Goal: Task Accomplishment & Management: Complete application form

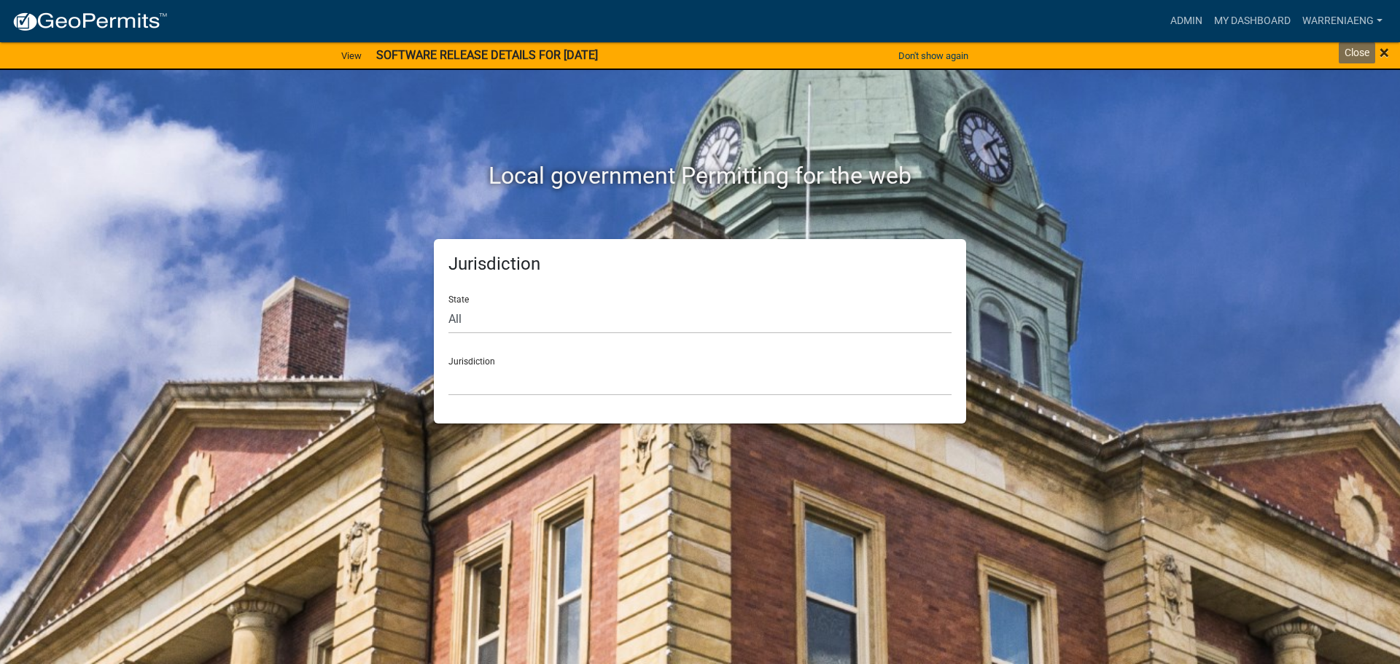
click at [1389, 49] on span "×" at bounding box center [1384, 52] width 9 height 20
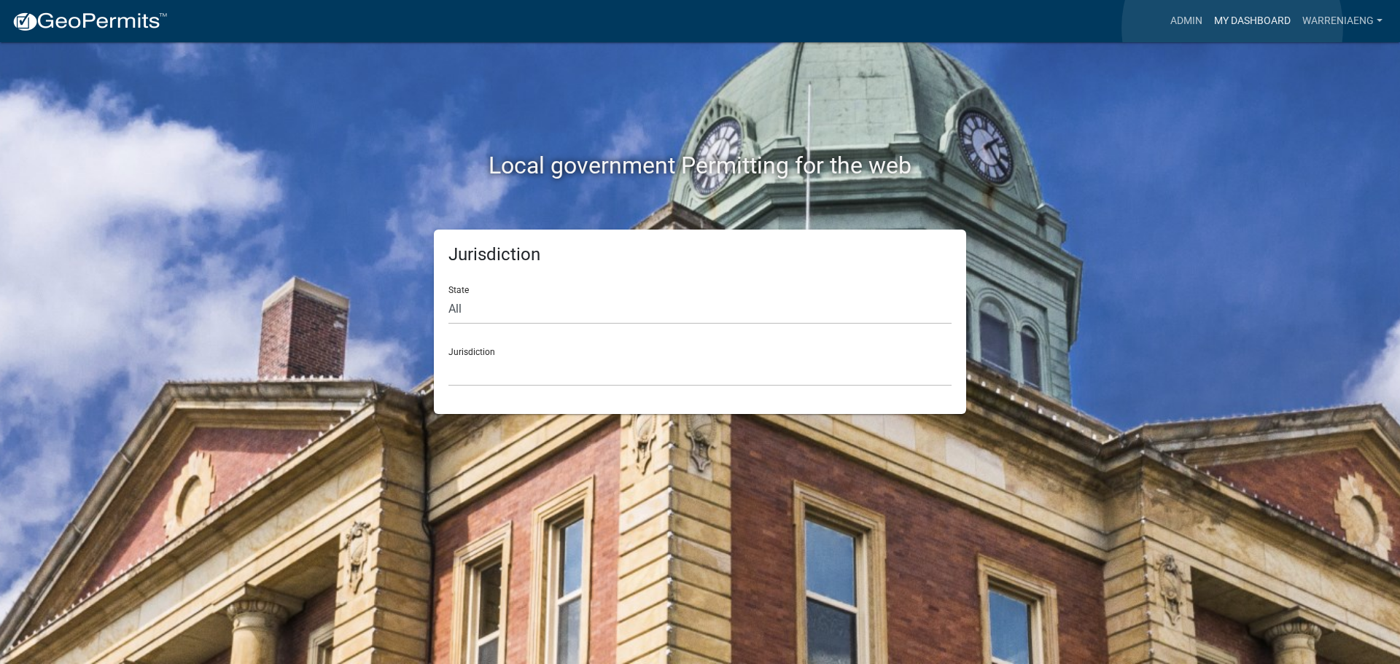
click at [1233, 28] on link "My Dashboard" at bounding box center [1252, 21] width 88 height 28
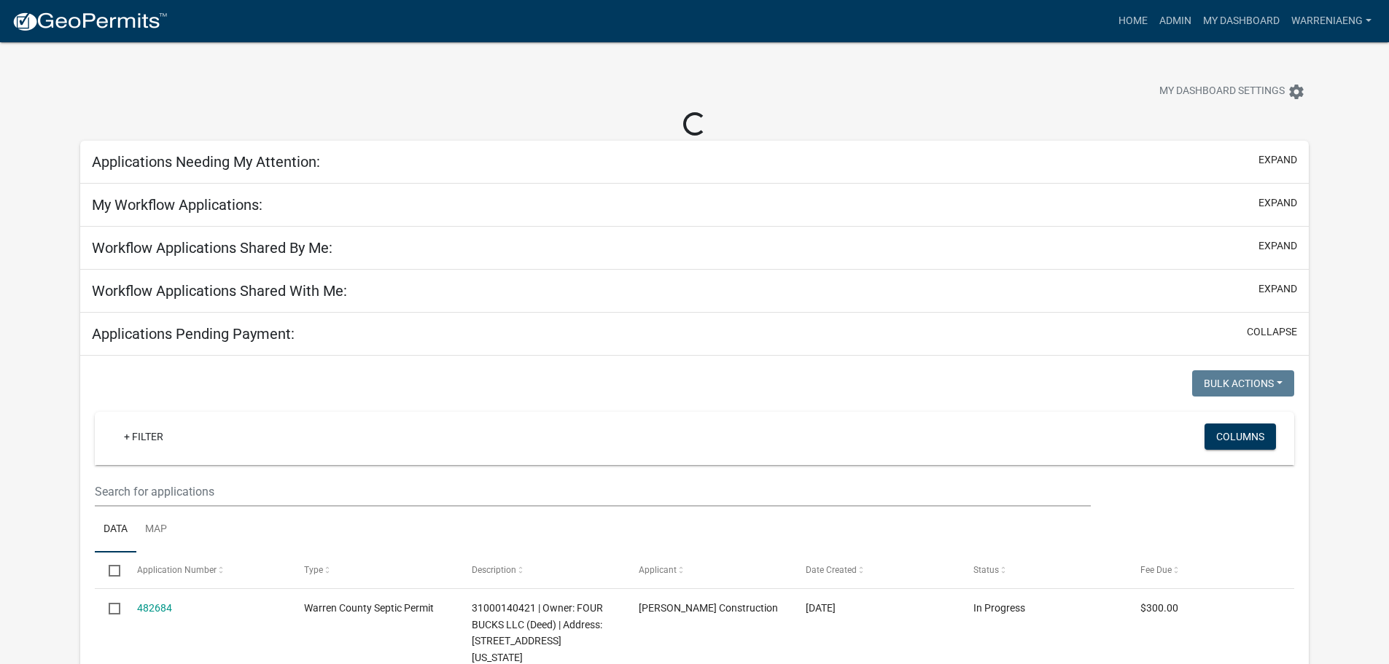
select select "3: 100"
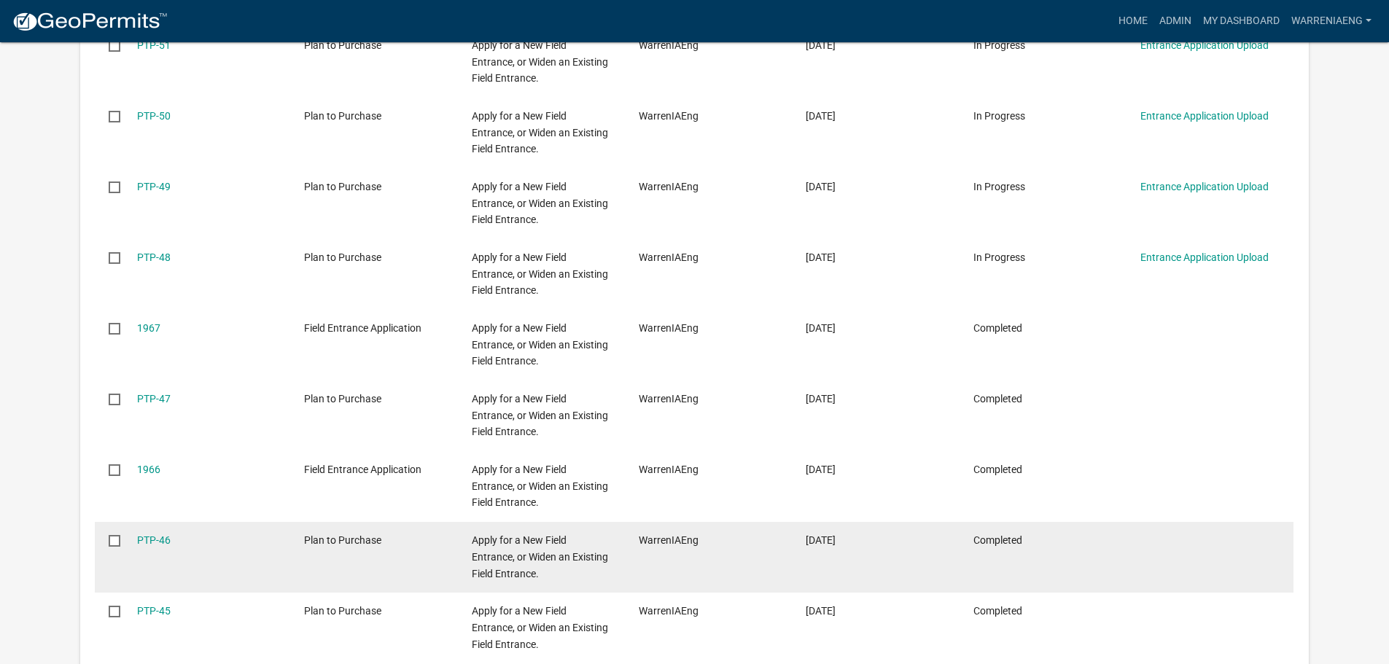
scroll to position [511, 0]
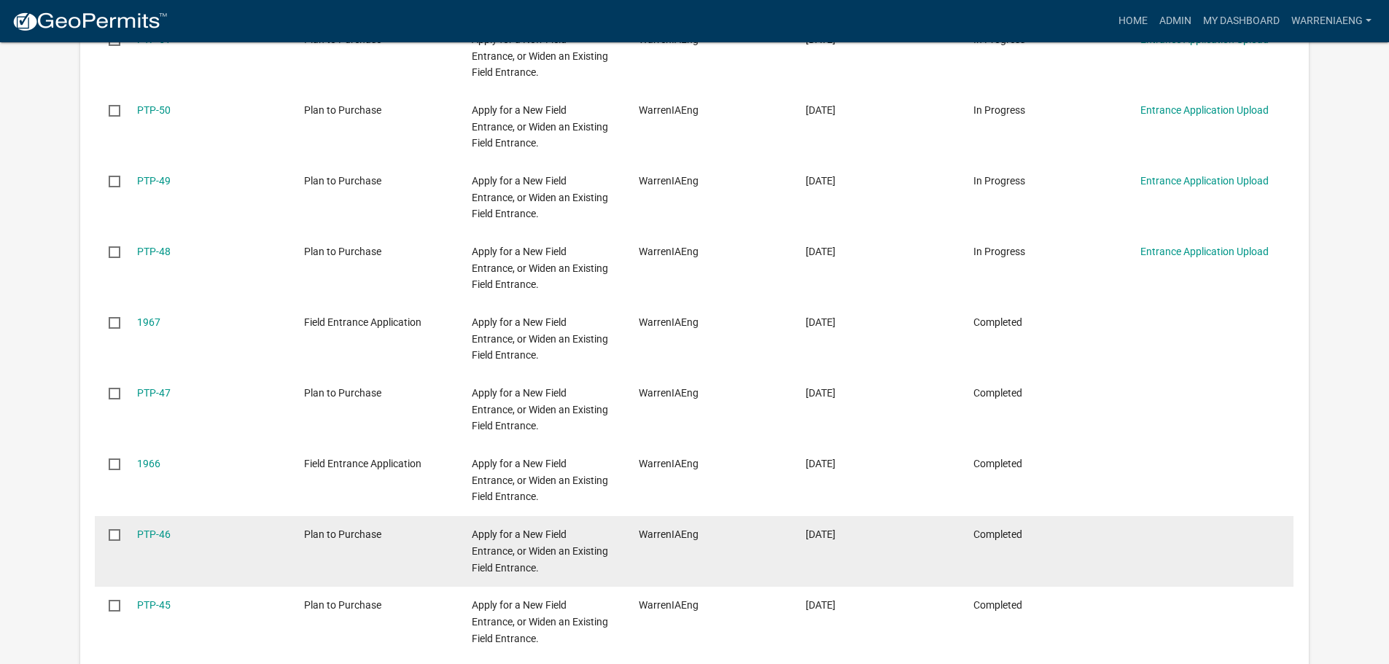
select select "2: 50"
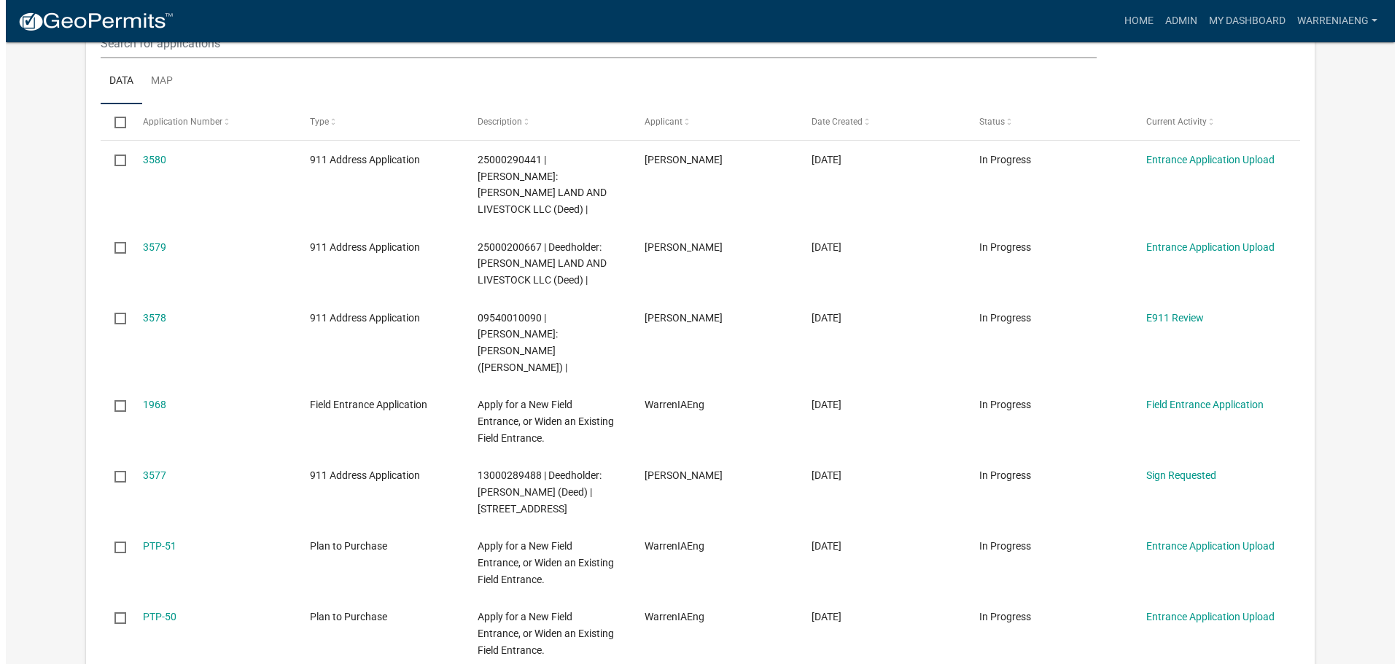
scroll to position [0, 0]
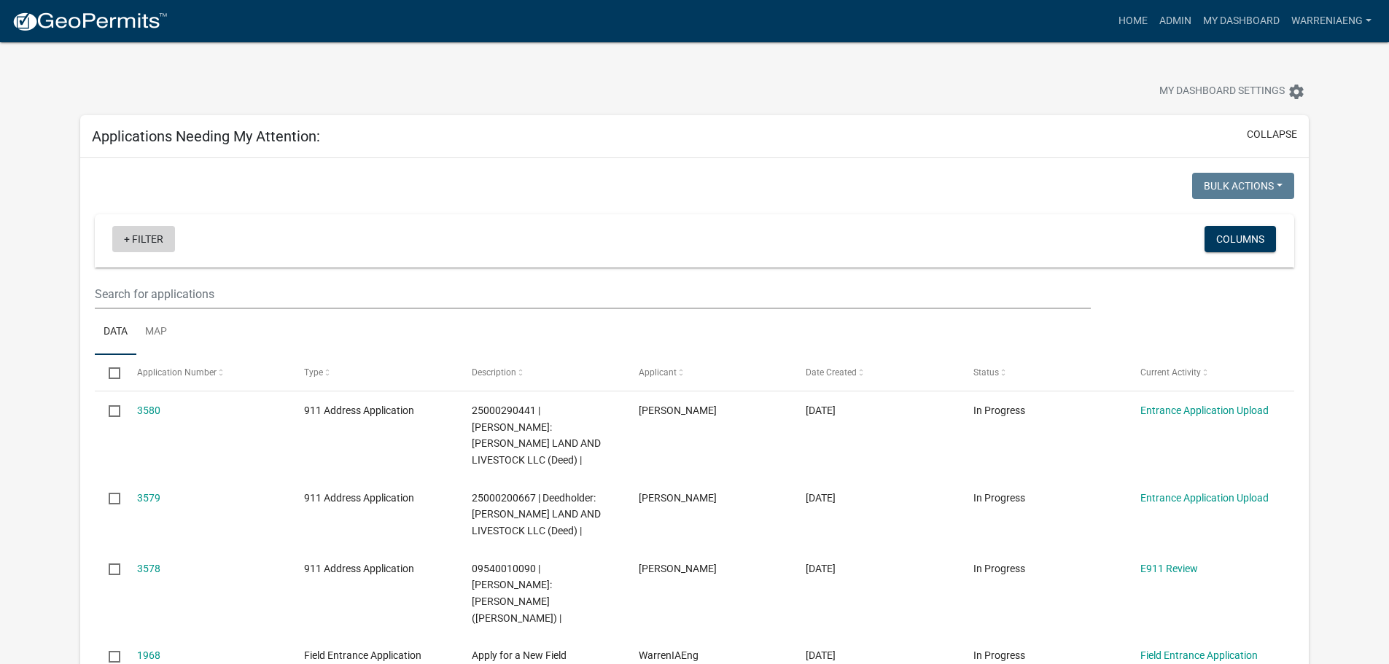
click at [139, 245] on link "+ Filter" at bounding box center [143, 239] width 63 height 26
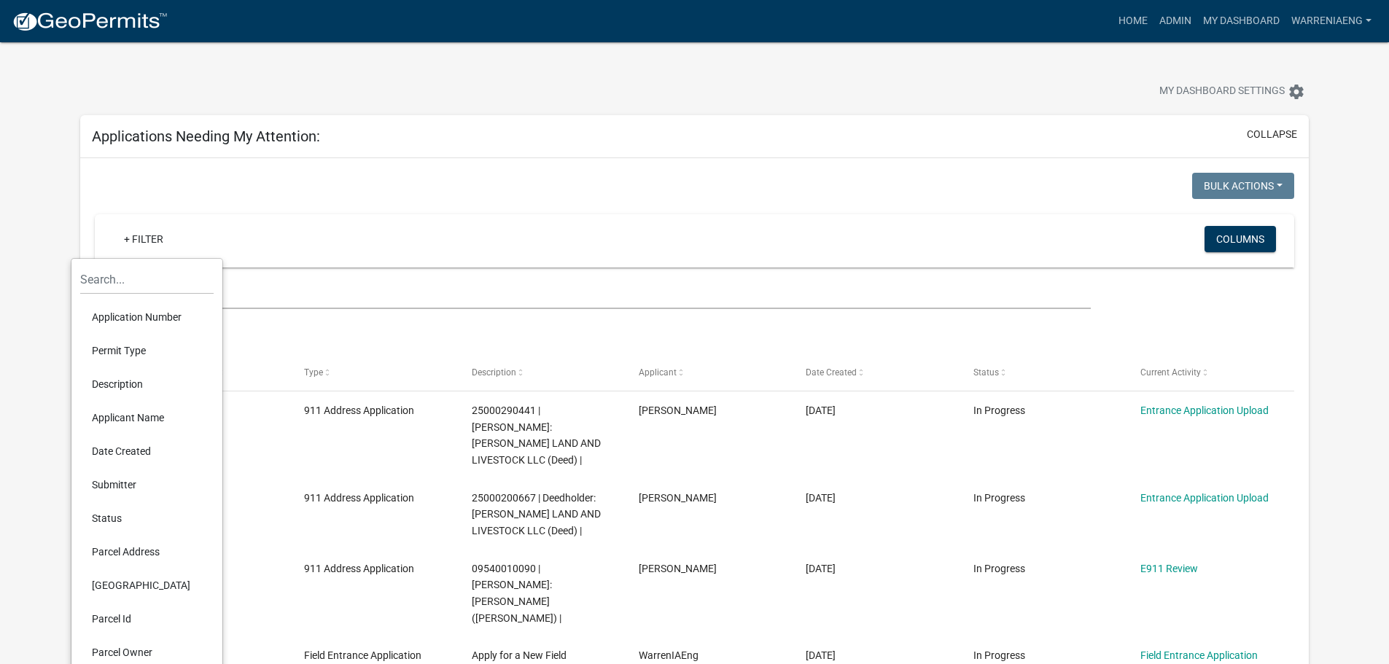
click at [123, 350] on li "Permit Type" at bounding box center [146, 351] width 133 height 34
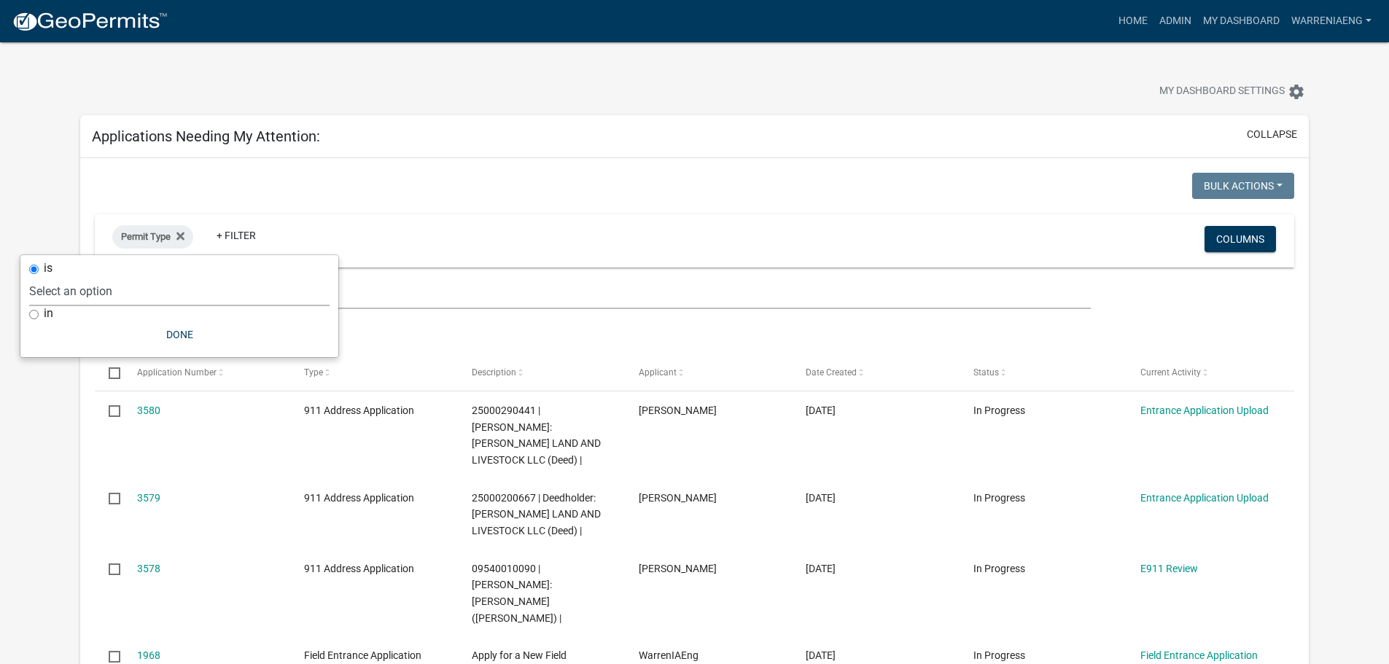
click at [80, 297] on select "Select an option 911 Address Application [PERSON_NAME] Copy Of - Conditional Us…" at bounding box center [179, 291] width 300 height 30
select select "37c9efe5-328e-4396-851c-f4433beb7350"
click at [90, 276] on select "Select an option 911 Address Application [PERSON_NAME] Copy Of - Conditional Us…" at bounding box center [179, 291] width 300 height 30
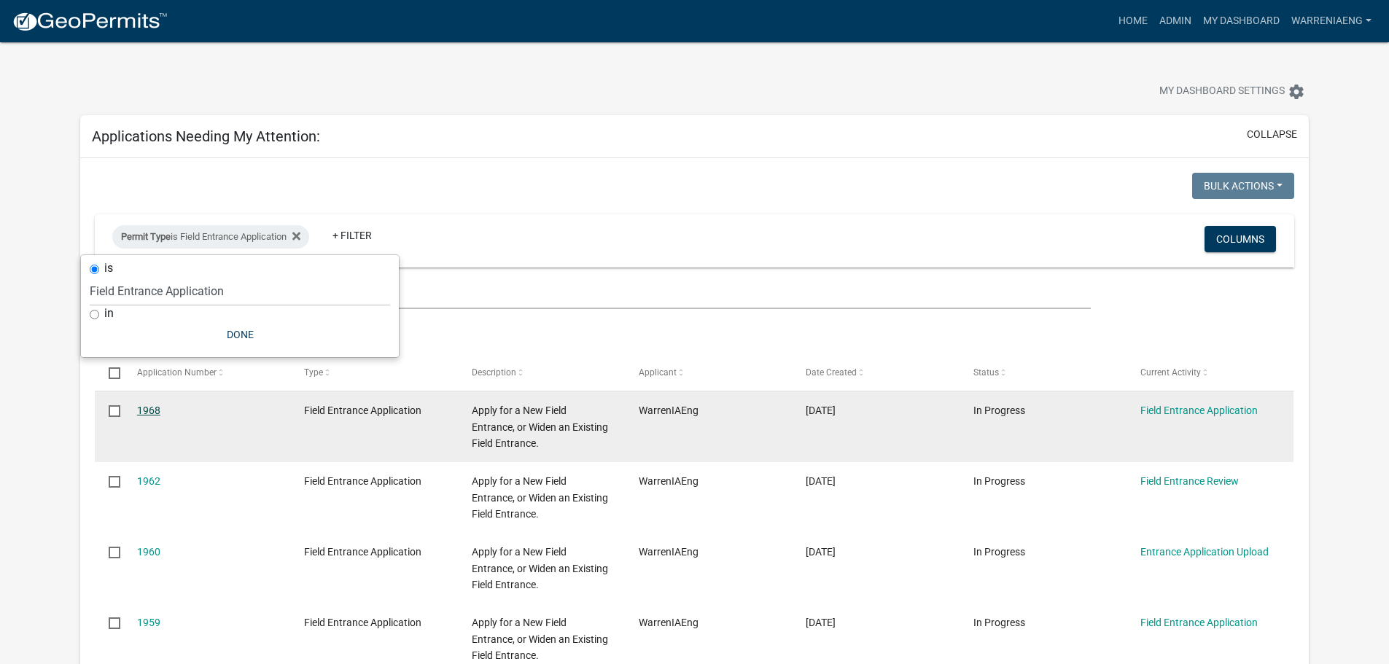
click at [144, 409] on link "1968" at bounding box center [148, 411] width 23 height 12
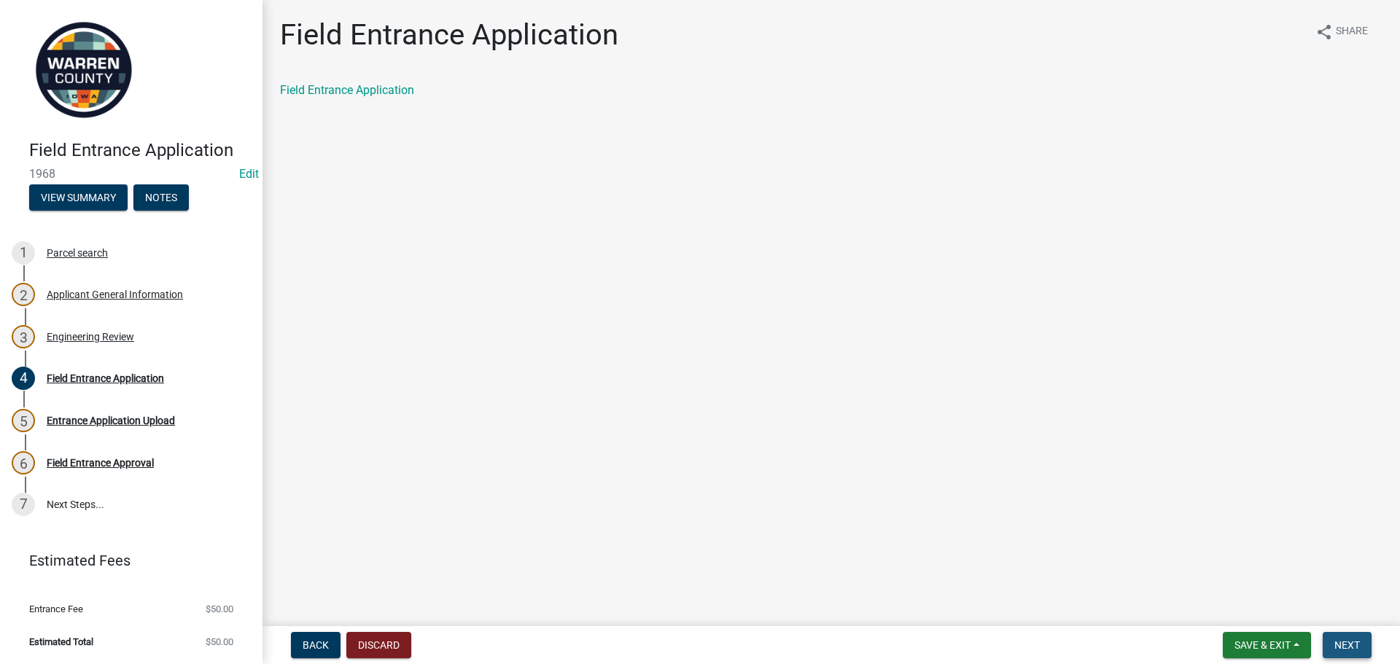
click at [1357, 651] on span "Next" at bounding box center [1348, 646] width 26 height 12
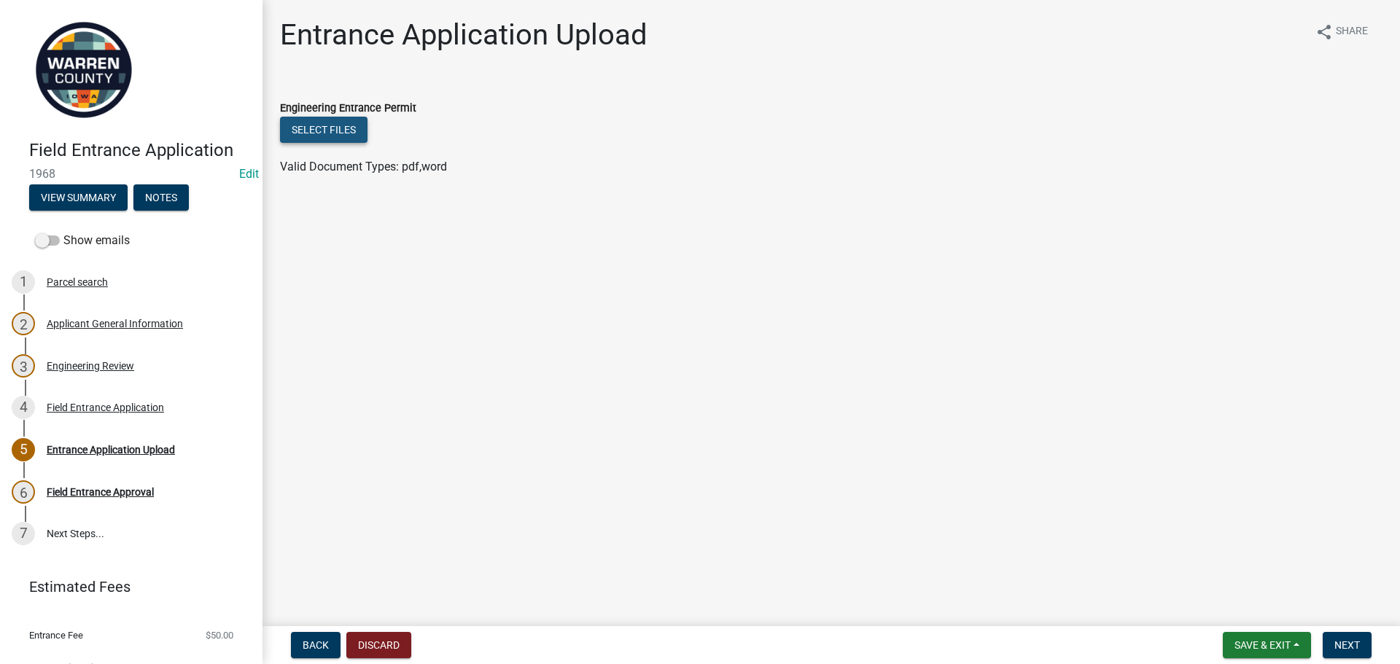
click at [334, 131] on button "Select files" at bounding box center [324, 130] width 88 height 26
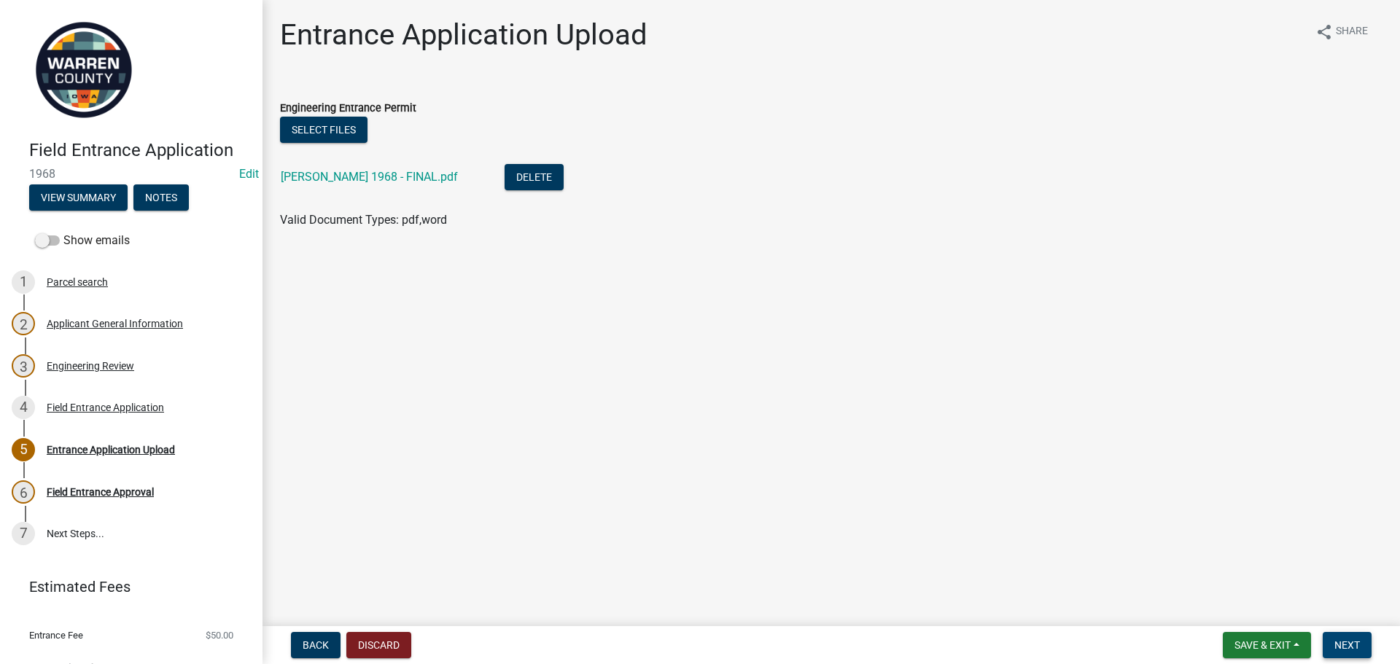
click at [1359, 646] on span "Next" at bounding box center [1348, 646] width 26 height 12
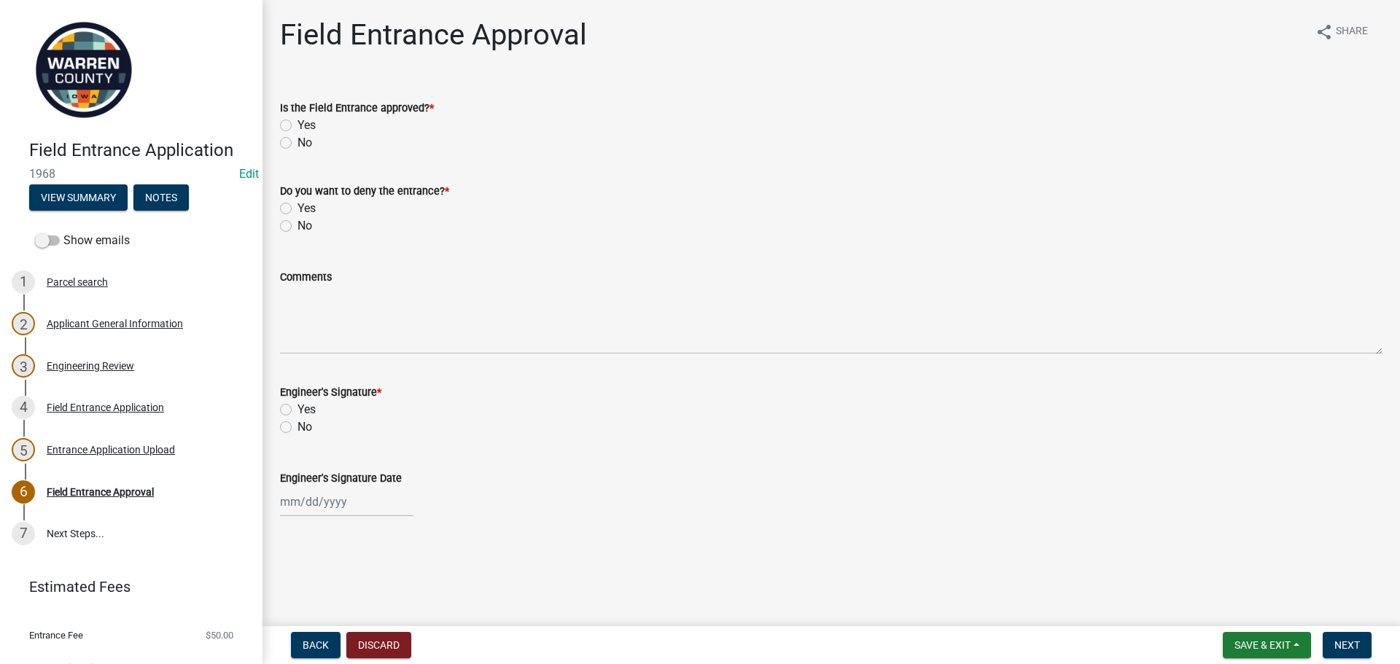
click at [298, 125] on label "Yes" at bounding box center [307, 126] width 18 height 18
click at [298, 125] on input "Yes" at bounding box center [302, 121] width 9 height 9
radio input "true"
click at [298, 228] on label "No" at bounding box center [305, 226] width 15 height 18
click at [298, 227] on input "No" at bounding box center [302, 221] width 9 height 9
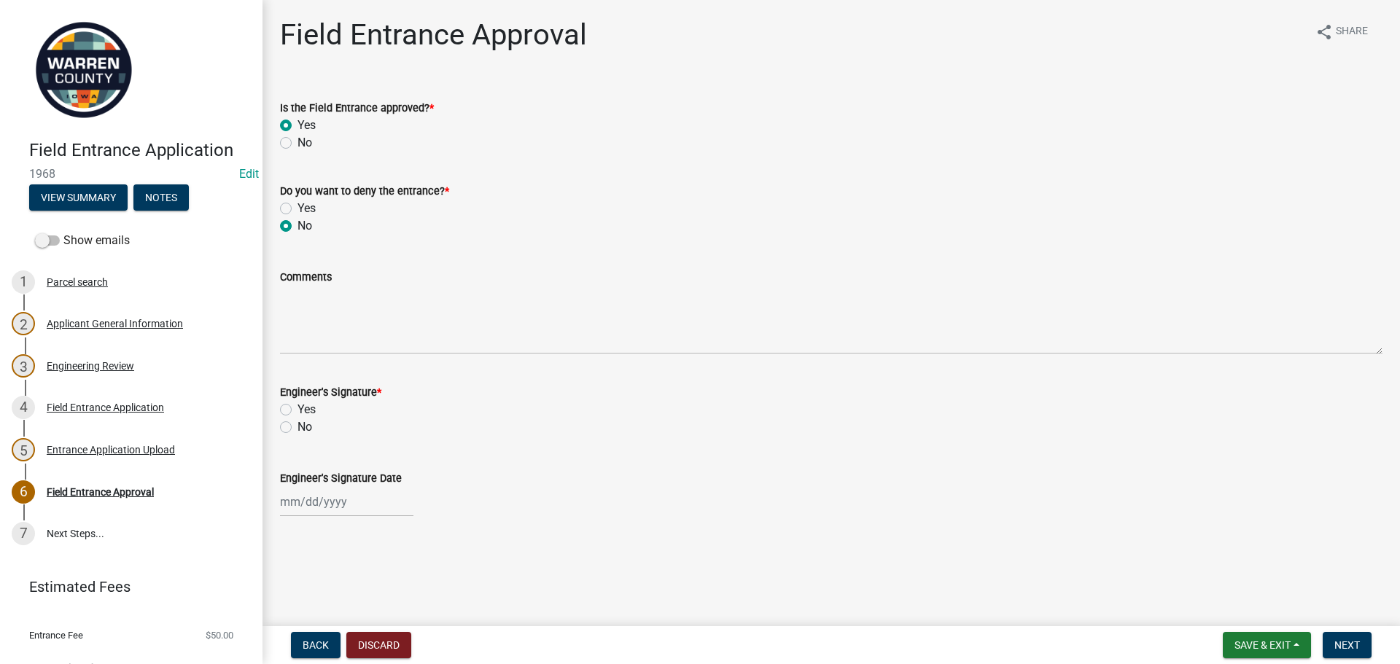
radio input "true"
click at [298, 411] on label "Yes" at bounding box center [307, 410] width 18 height 18
click at [298, 411] on input "Yes" at bounding box center [302, 405] width 9 height 9
radio input "true"
select select "9"
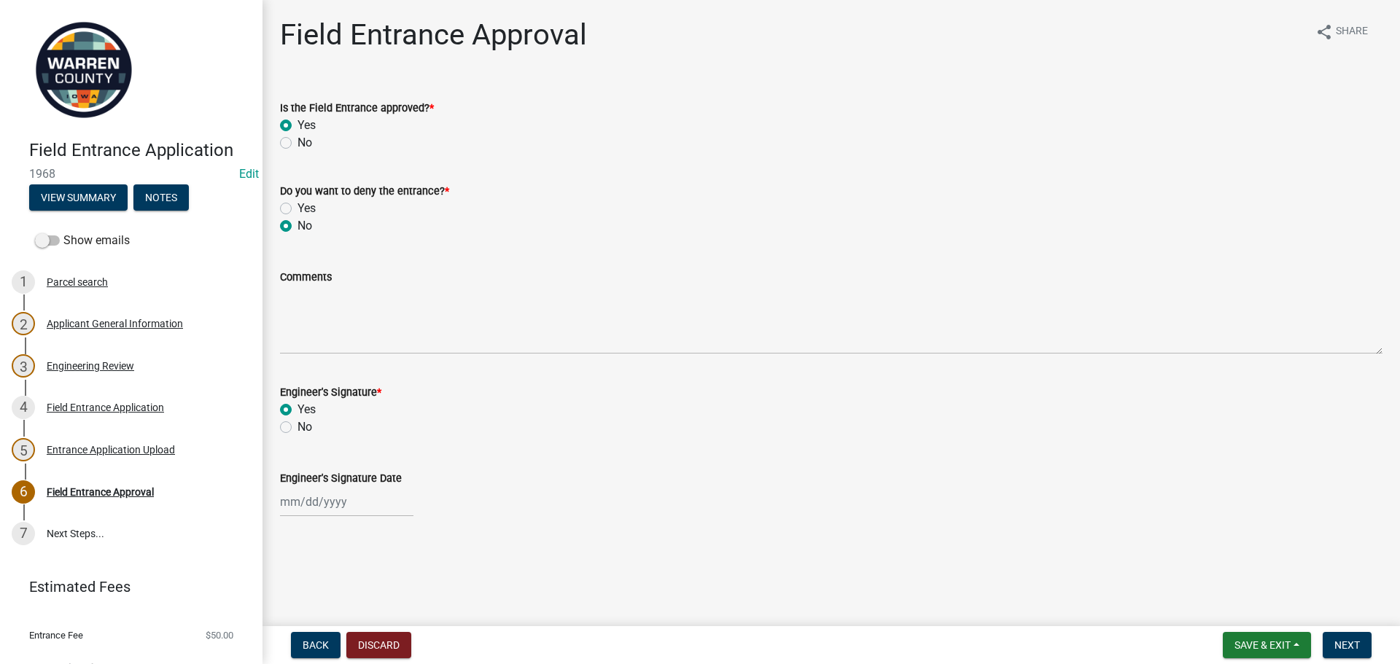
select select "2025"
click at [346, 508] on input "Engineer's Signature Date" at bounding box center [346, 502] width 133 height 30
click at [340, 424] on div "24" at bounding box center [341, 424] width 23 height 23
type input "[DATE]"
click at [1356, 640] on span "Next" at bounding box center [1348, 646] width 26 height 12
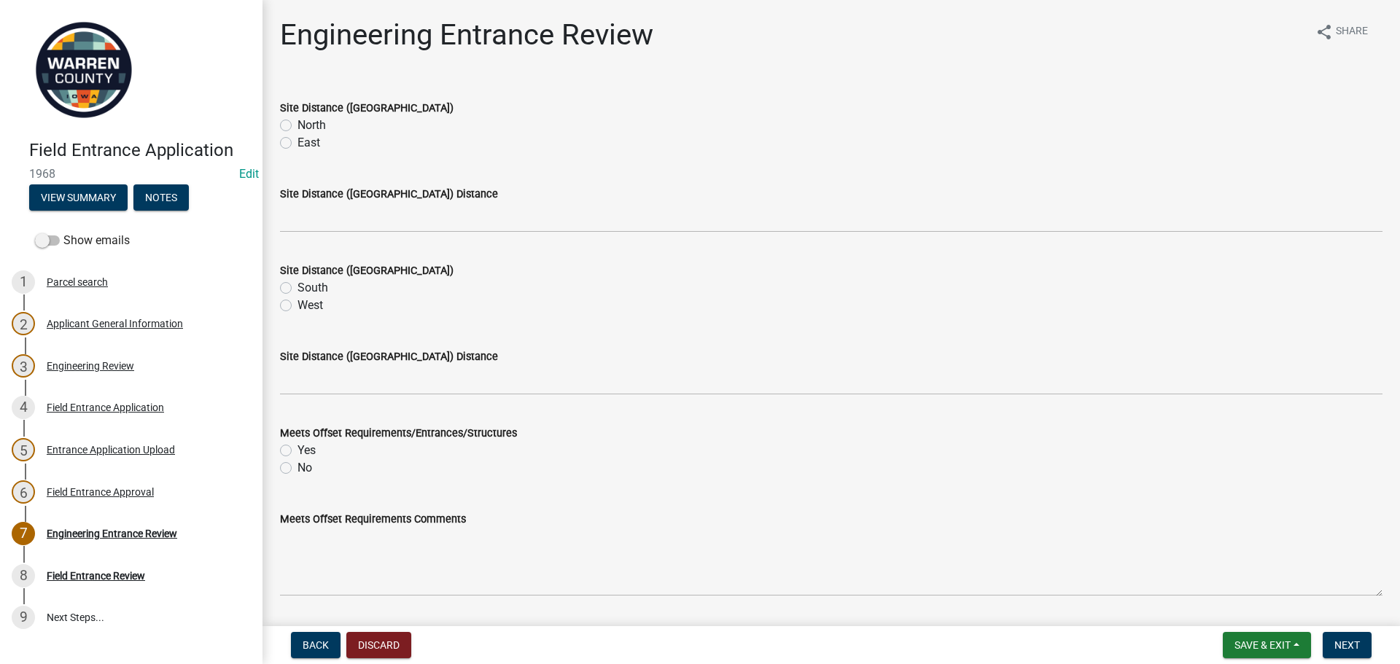
click at [298, 124] on label "North" at bounding box center [312, 126] width 28 height 18
click at [298, 124] on input "North" at bounding box center [302, 121] width 9 height 9
radio input "true"
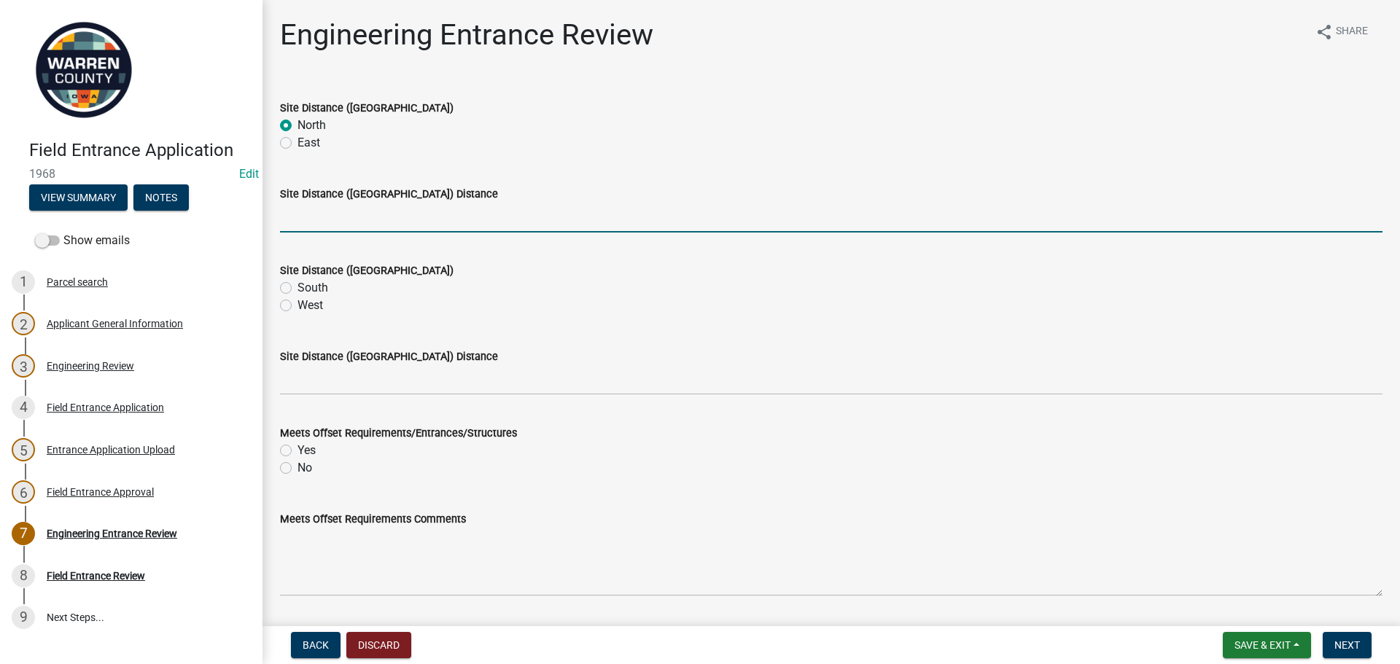
click at [305, 228] on input "Site Distance ([GEOGRAPHIC_DATA]) Distance" at bounding box center [831, 218] width 1103 height 30
type input ">500"
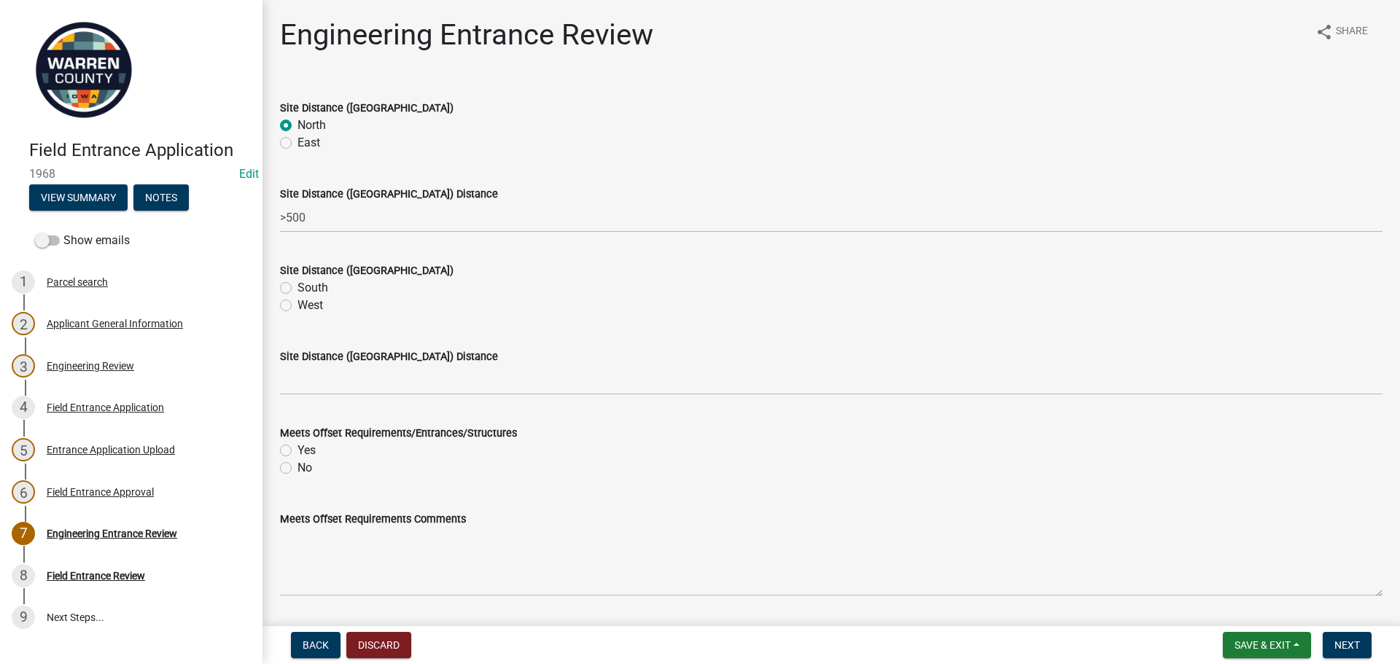
click at [298, 290] on label "South" at bounding box center [313, 288] width 31 height 18
click at [298, 289] on input "South" at bounding box center [302, 283] width 9 height 9
radio input "true"
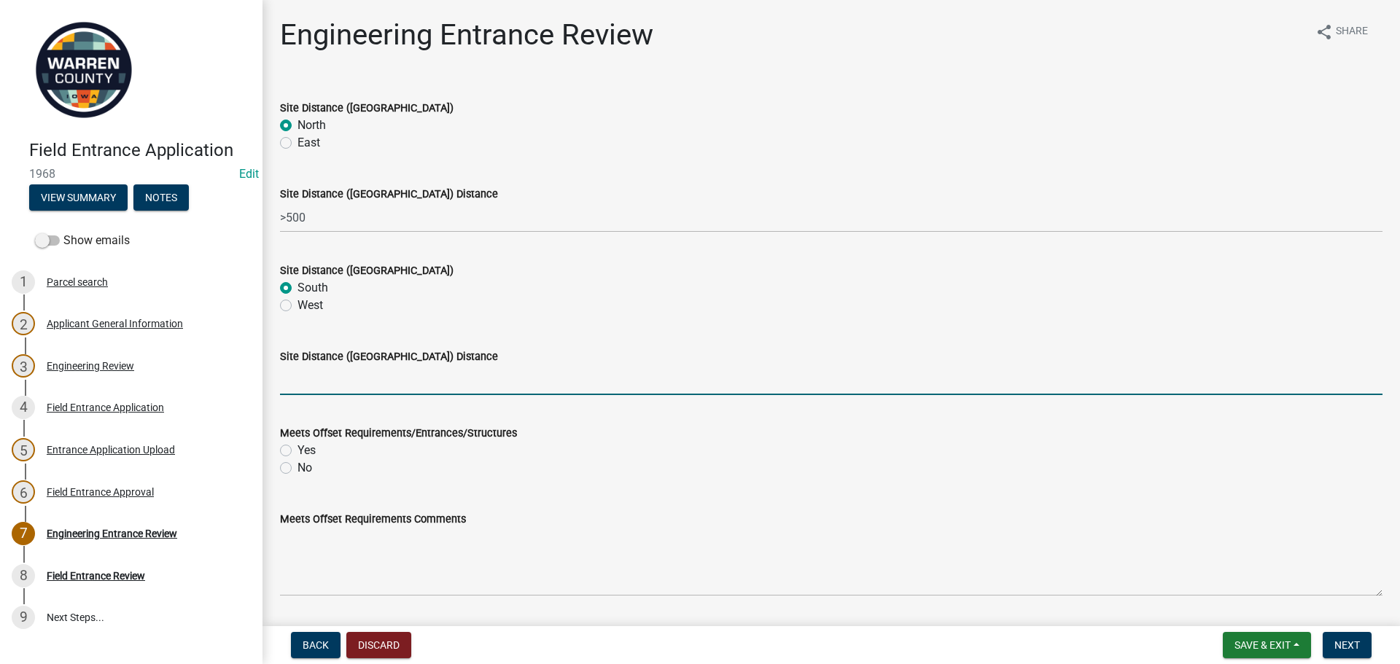
click at [361, 381] on input "Site Distance ([GEOGRAPHIC_DATA]) Distance" at bounding box center [831, 380] width 1103 height 30
type input ">500"
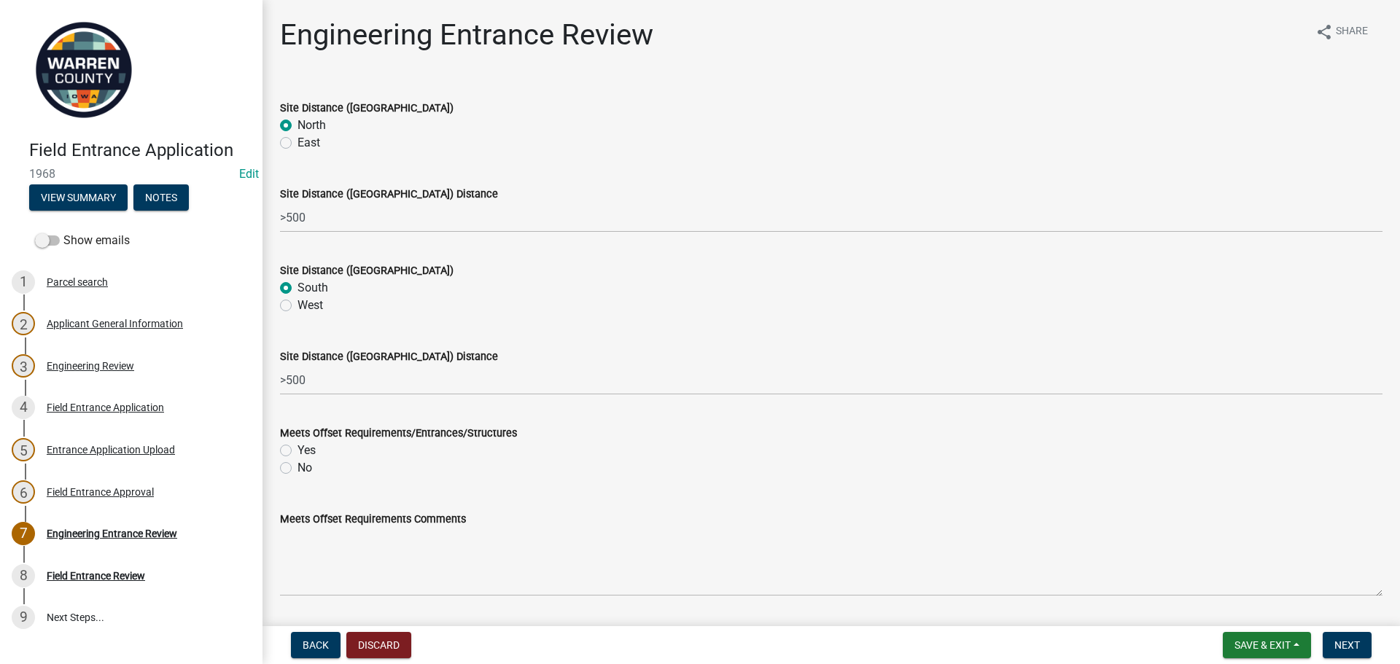
click at [298, 449] on label "Yes" at bounding box center [307, 451] width 18 height 18
click at [298, 449] on input "Yes" at bounding box center [302, 446] width 9 height 9
radio input "true"
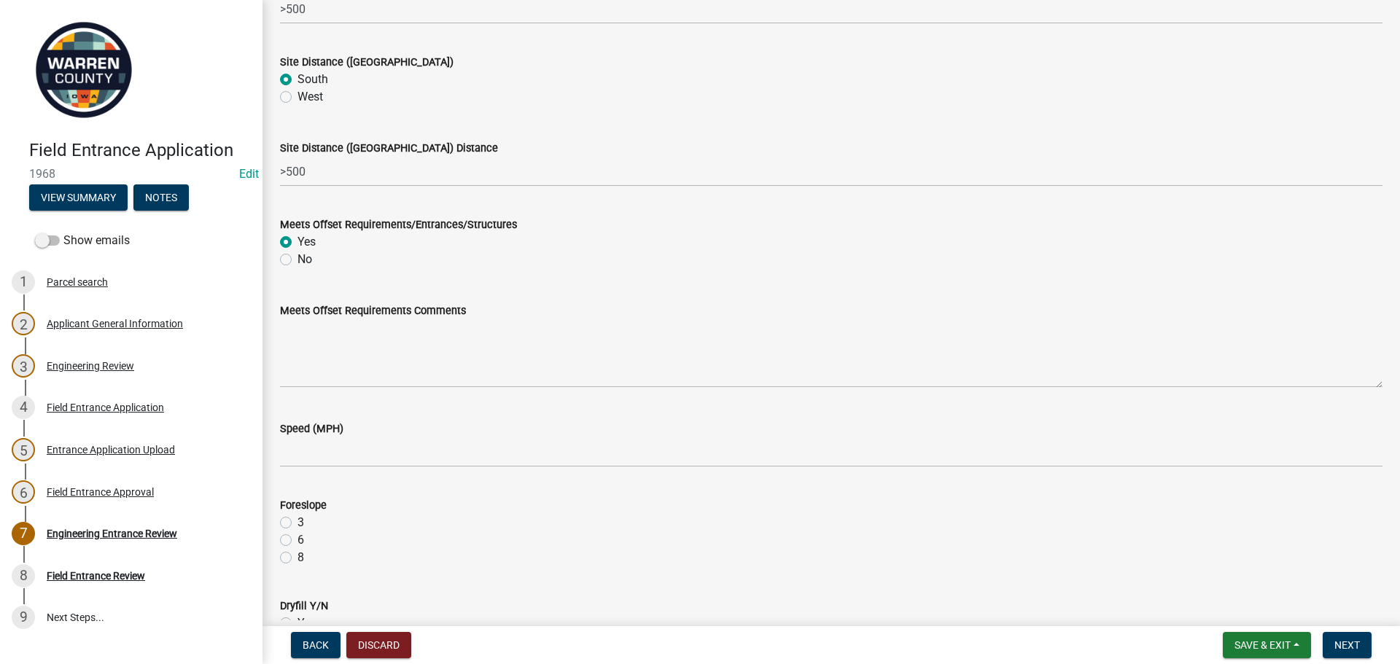
scroll to position [219, 0]
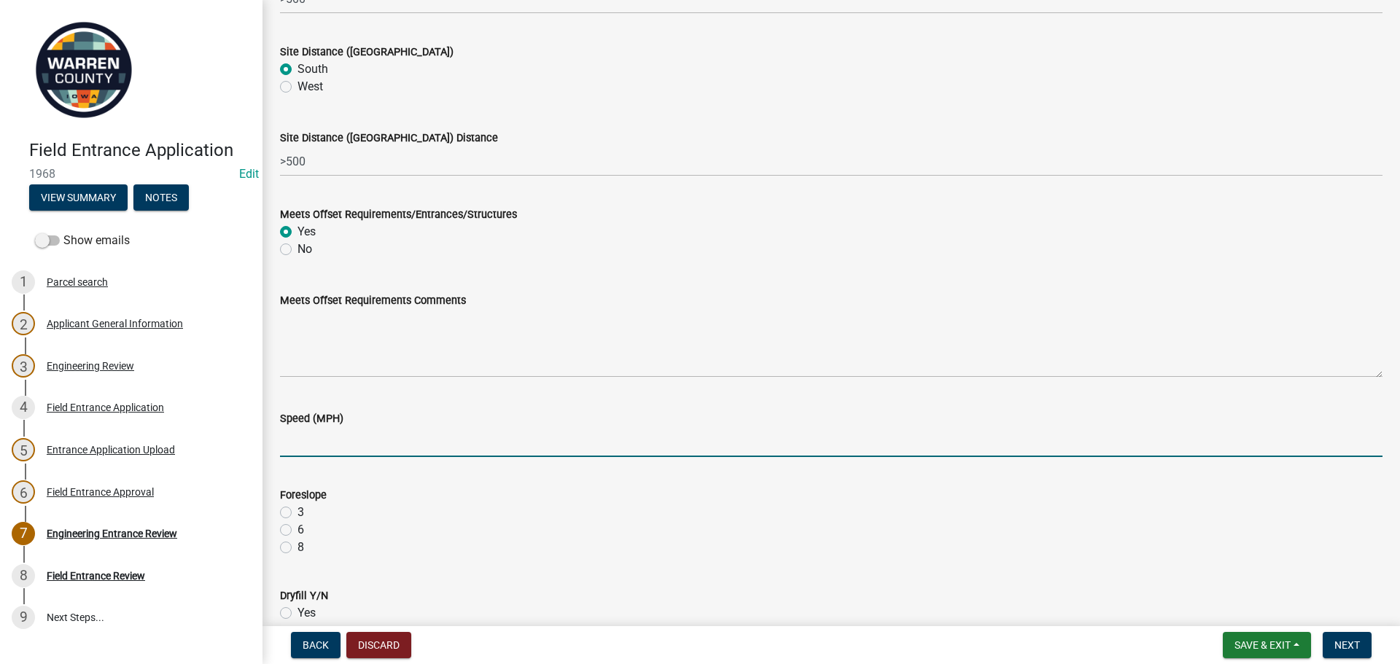
click at [327, 441] on input "Speed (MPH)" at bounding box center [831, 442] width 1103 height 30
type input "55"
click at [298, 515] on label "3" at bounding box center [301, 513] width 7 height 18
click at [298, 513] on input "3" at bounding box center [302, 508] width 9 height 9
radio input "true"
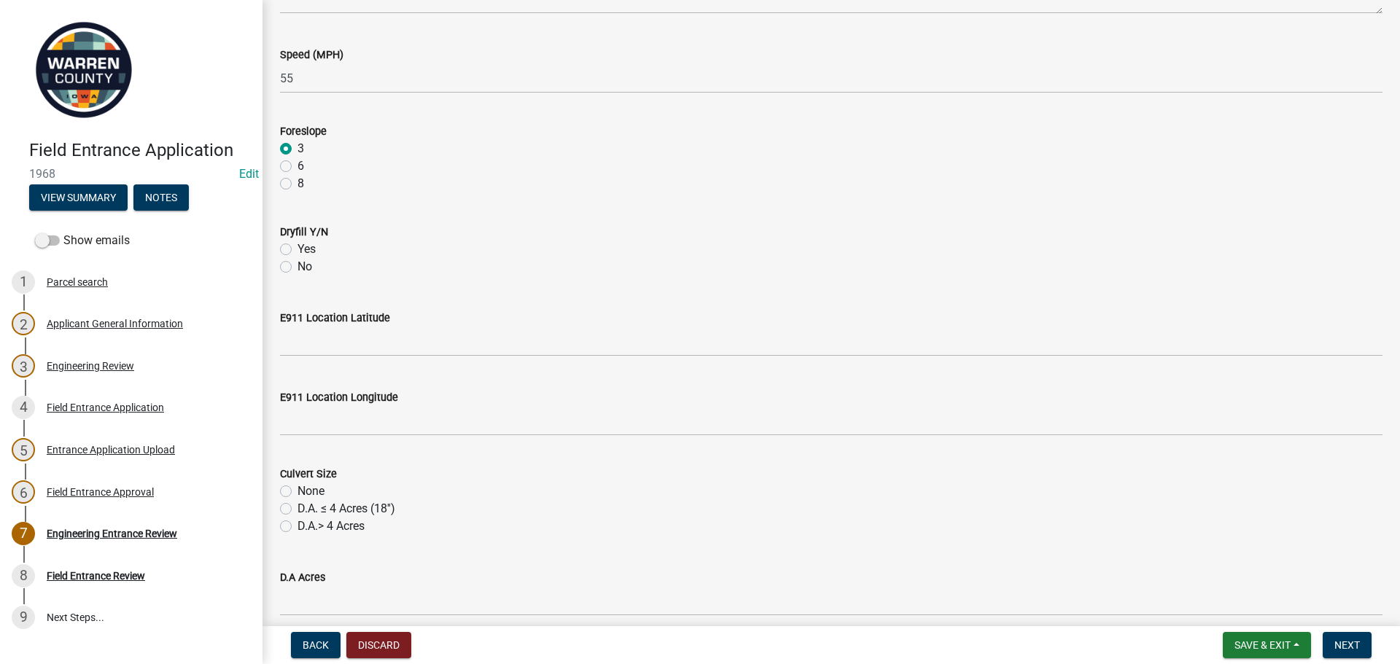
scroll to position [583, 0]
click at [298, 266] on label "No" at bounding box center [305, 266] width 15 height 18
click at [298, 266] on input "No" at bounding box center [302, 261] width 9 height 9
radio input "true"
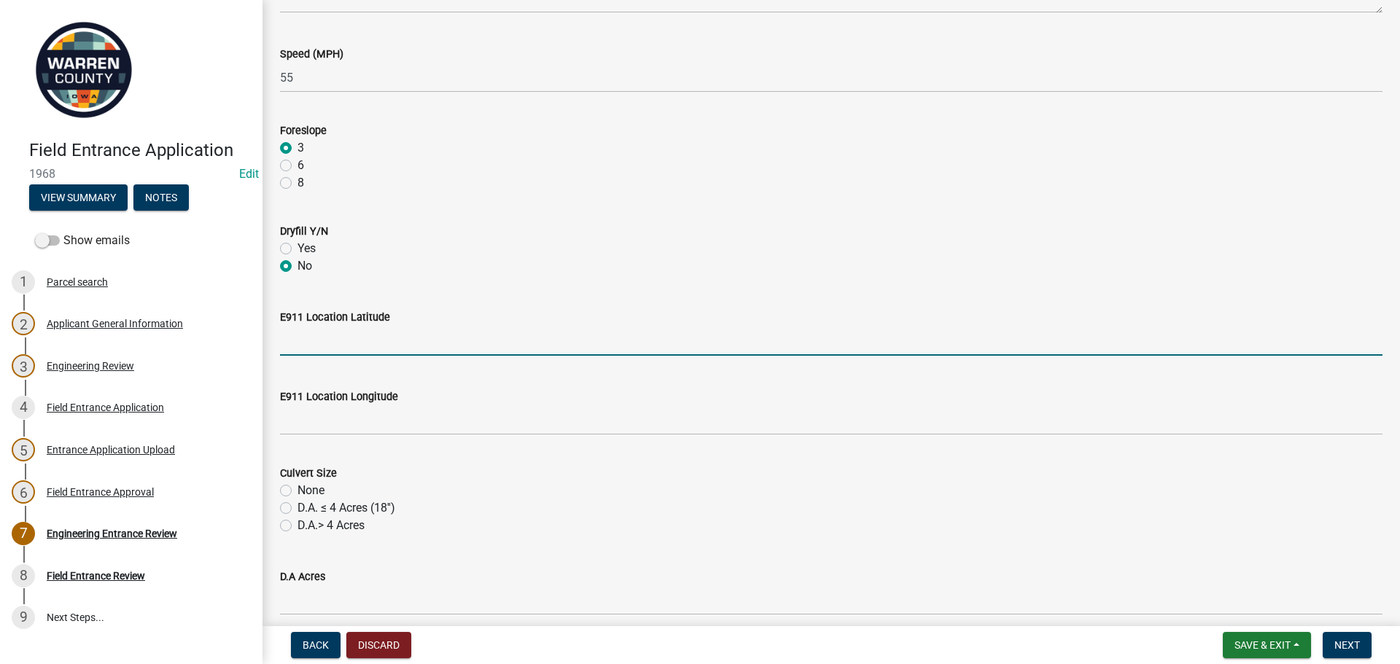
click at [314, 345] on input "E911 Location Latitude" at bounding box center [831, 341] width 1103 height 30
type input "181614"
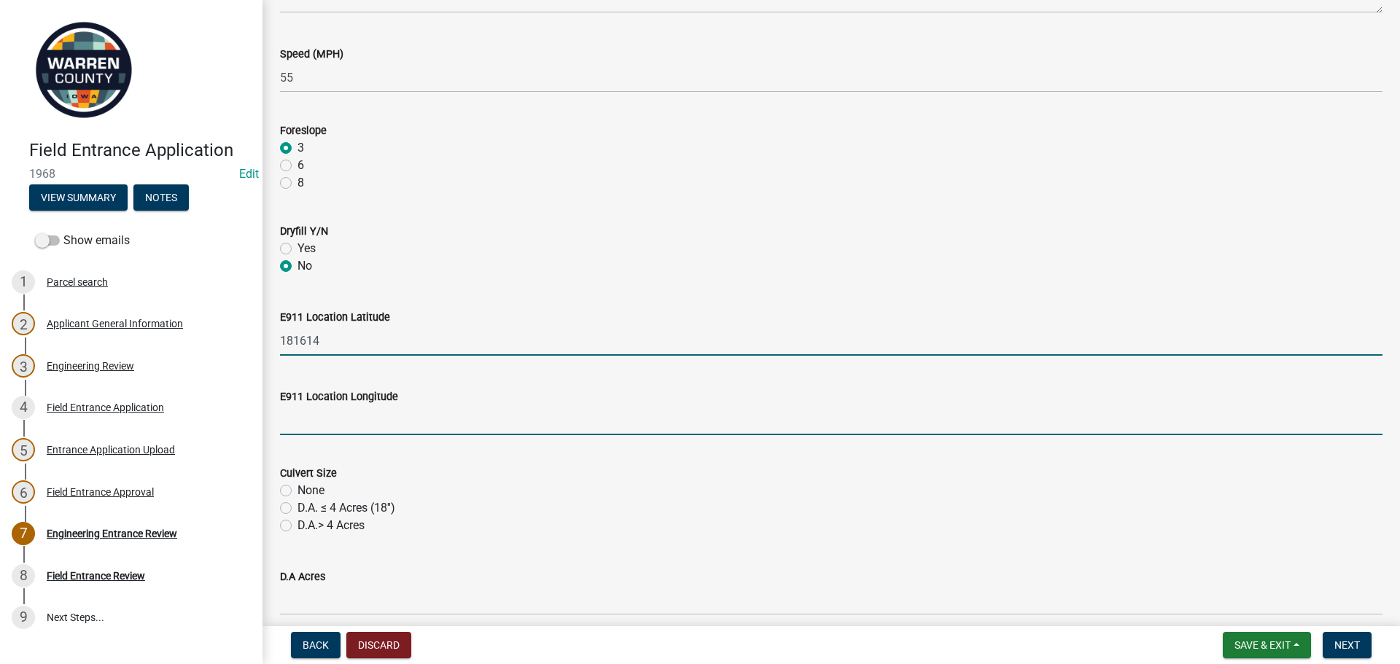
click at [362, 420] on input "E911 Location Longitude" at bounding box center [831, 421] width 1103 height 30
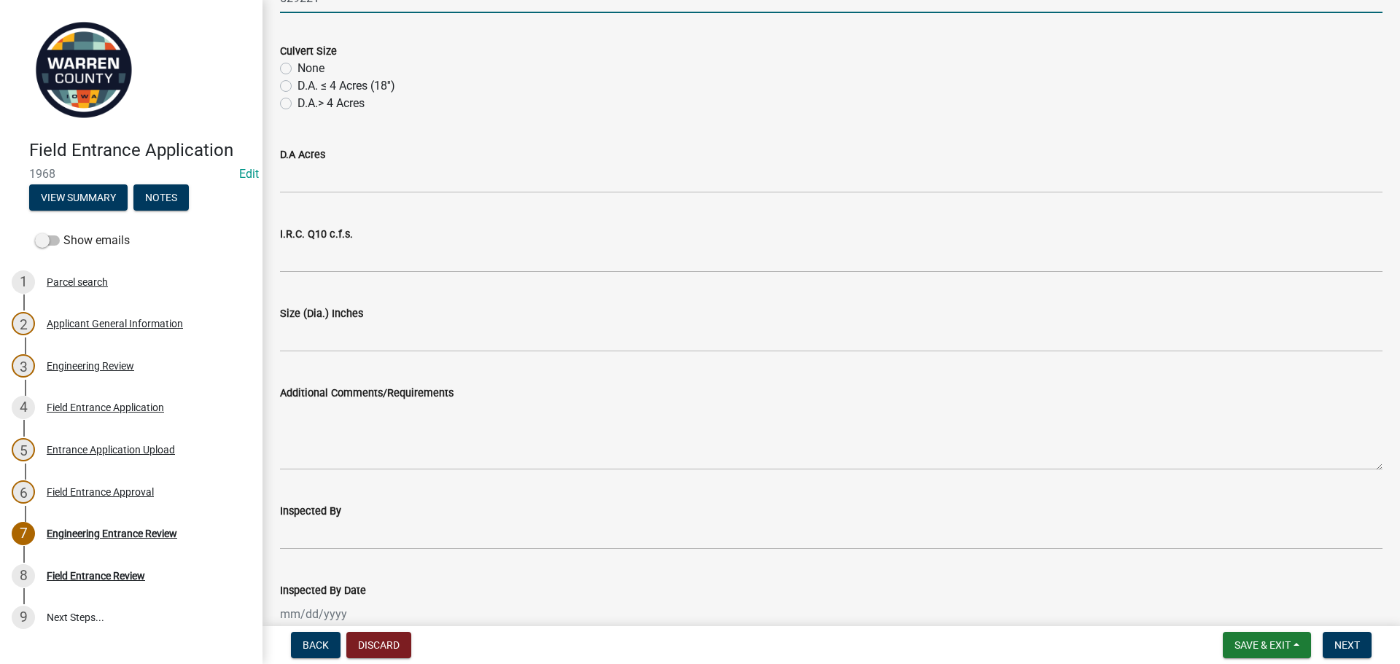
scroll to position [1085, 0]
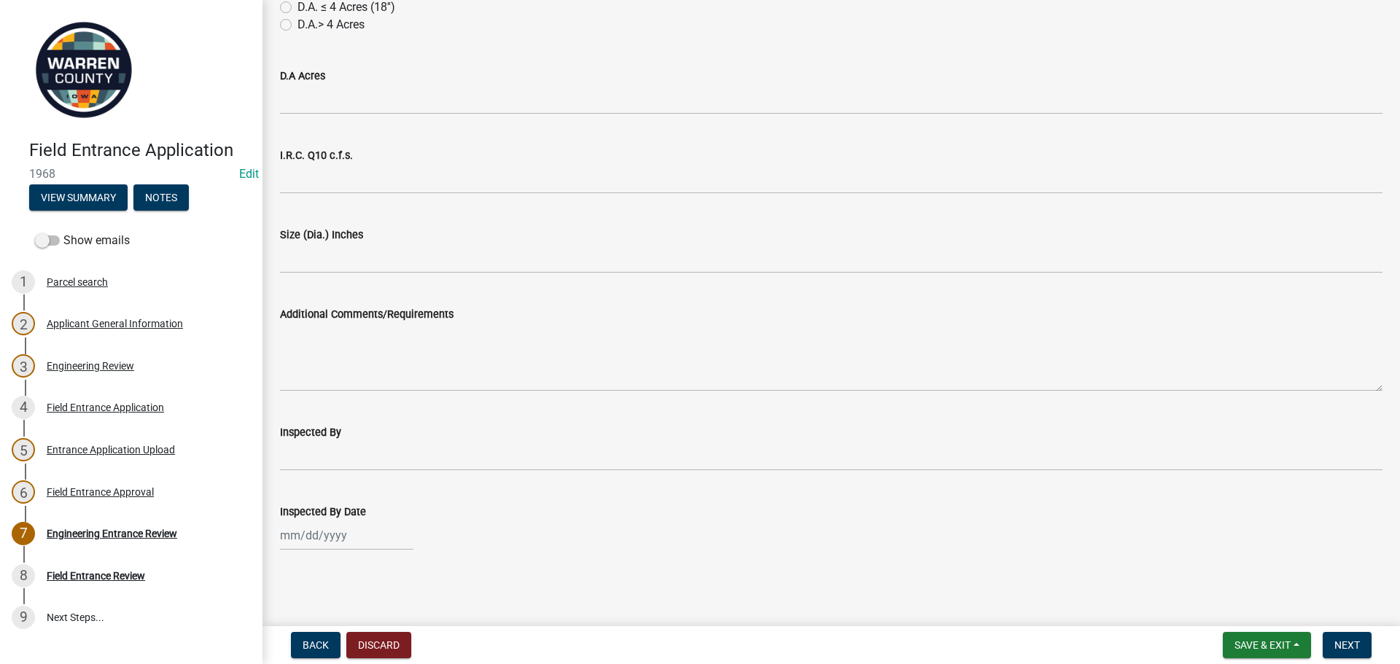
type input "529221"
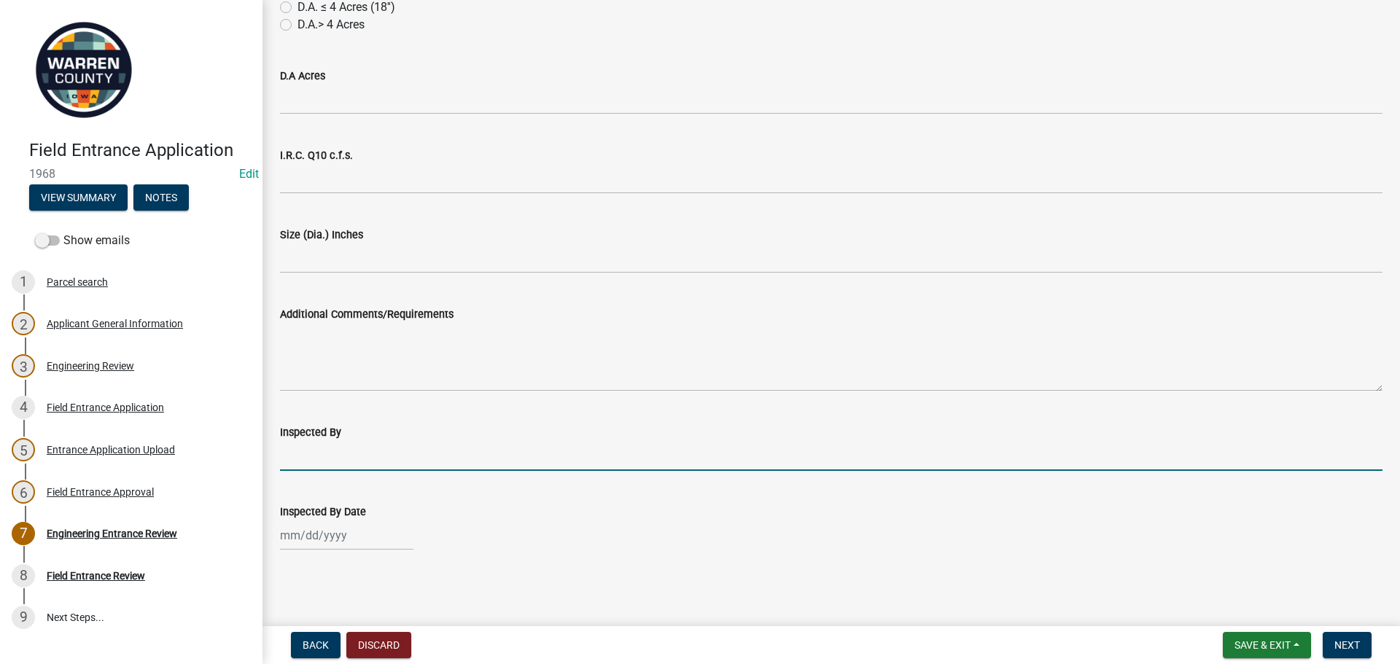
click at [347, 460] on input "Inspected By" at bounding box center [831, 456] width 1103 height 30
type input "BK & JM"
click at [329, 540] on div at bounding box center [346, 536] width 133 height 30
select select "9"
select select "2025"
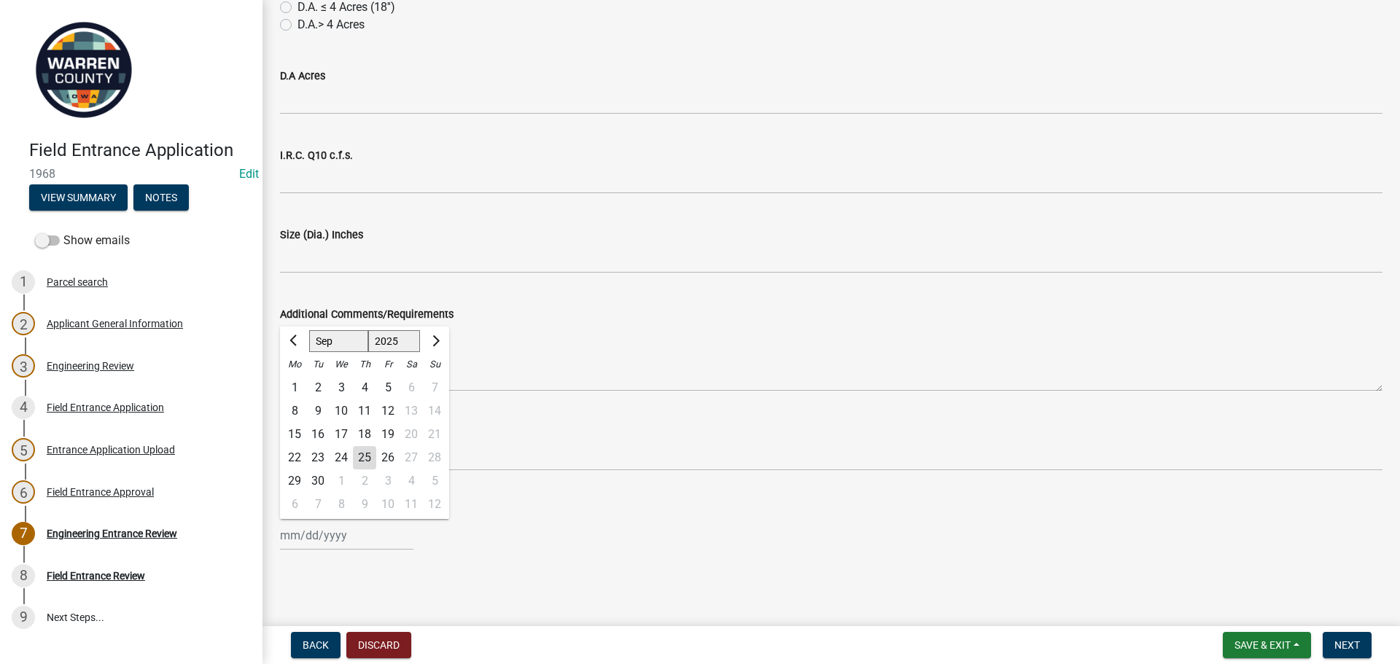
click at [342, 463] on div "24" at bounding box center [341, 457] width 23 height 23
type input "[DATE]"
click at [1151, 553] on wm-data-entity-input "Inspected By Date [DATE]" at bounding box center [831, 523] width 1103 height 81
click at [1367, 648] on button "Next" at bounding box center [1347, 645] width 49 height 26
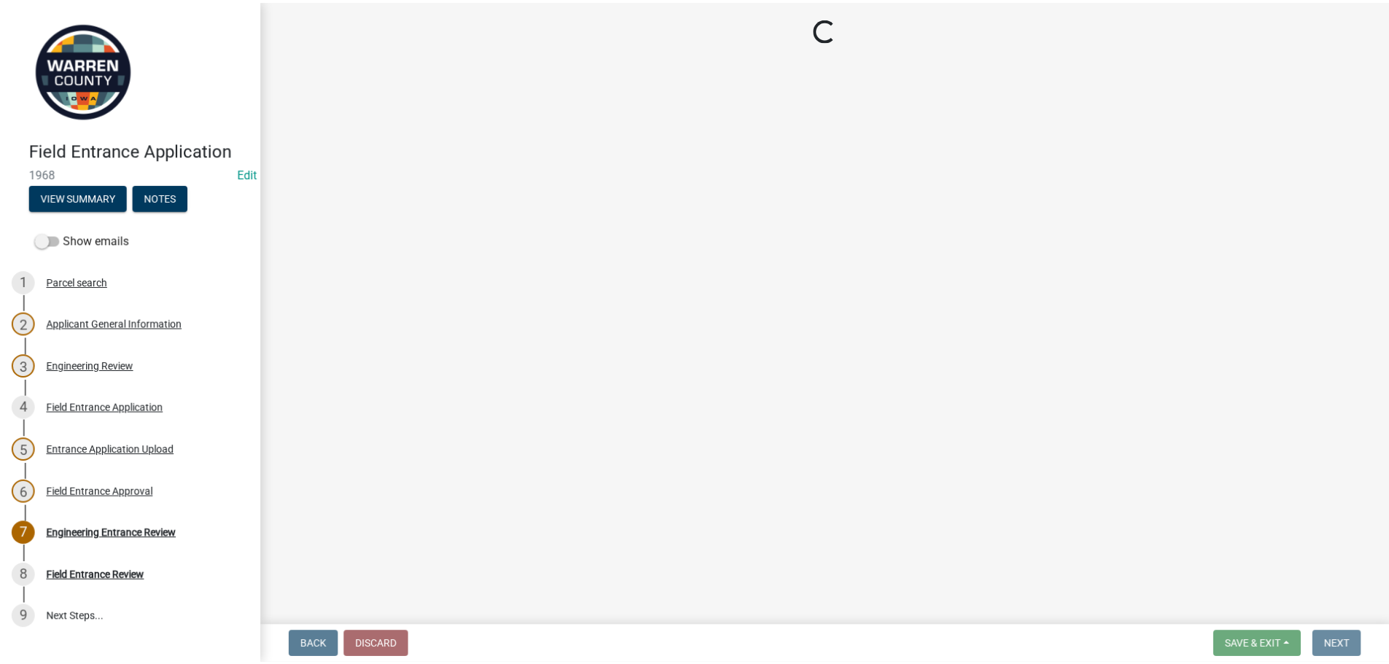
scroll to position [0, 0]
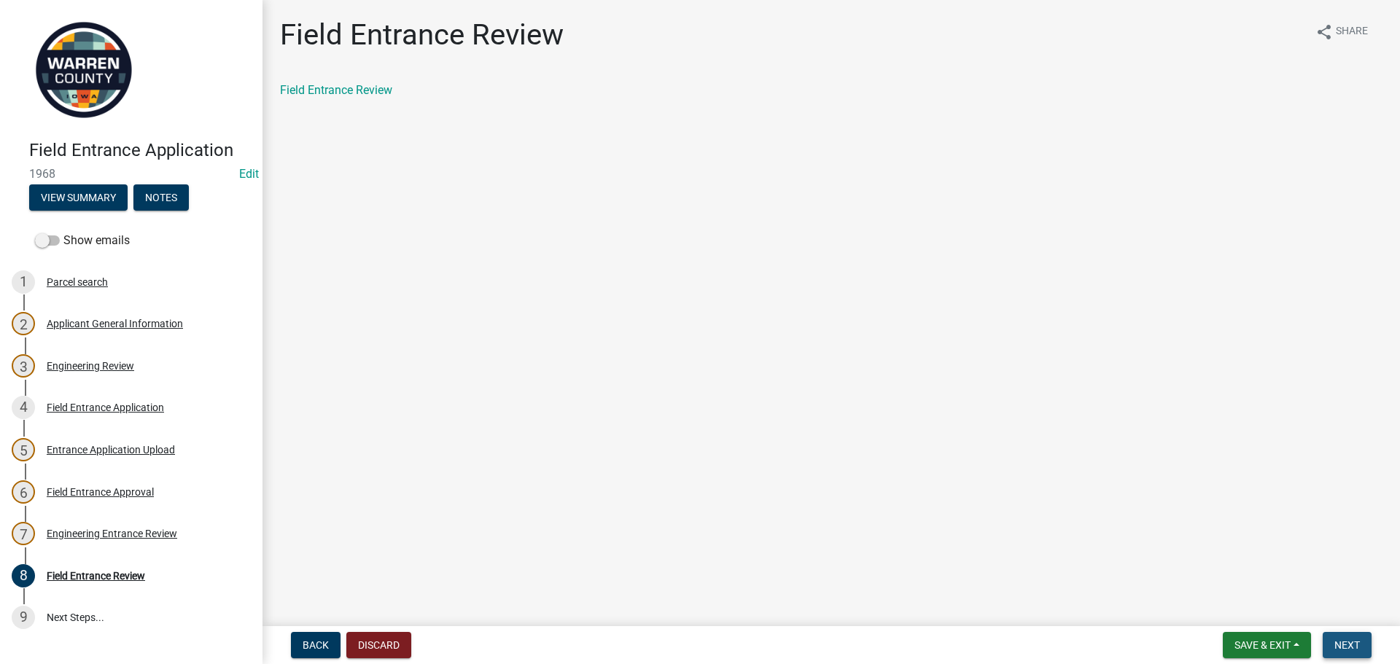
click at [1351, 641] on span "Next" at bounding box center [1348, 646] width 26 height 12
